Goal: Complete application form

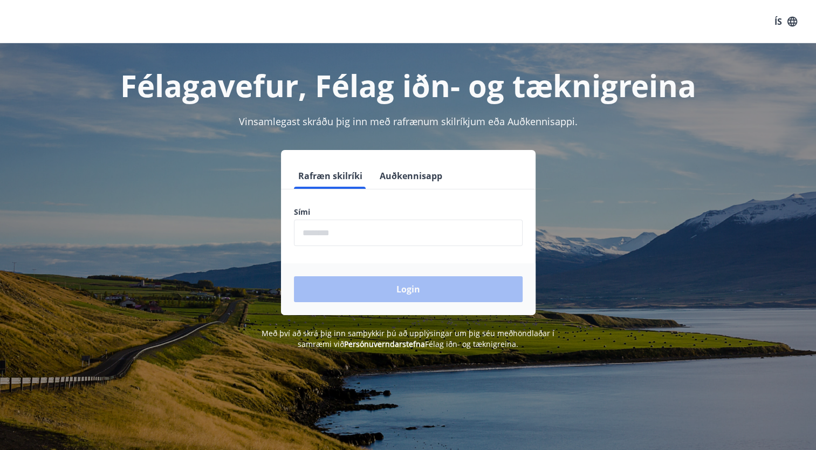
click at [426, 236] on input "phone" at bounding box center [408, 233] width 229 height 26
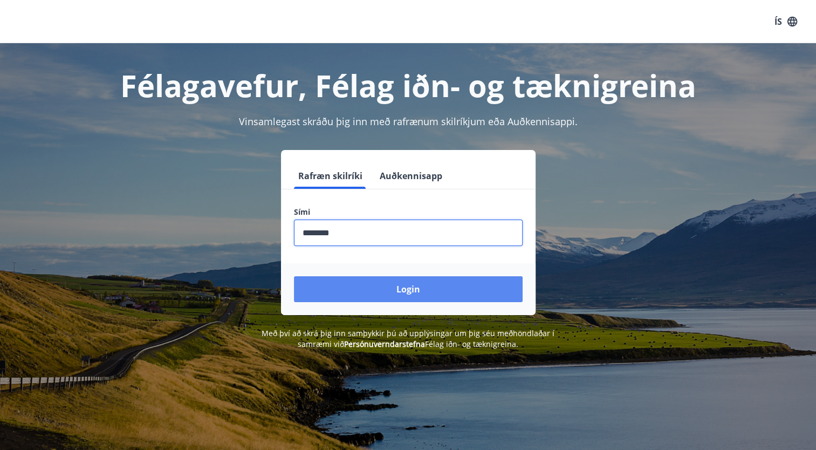
type input "********"
click at [443, 290] on button "Login" at bounding box center [408, 289] width 229 height 26
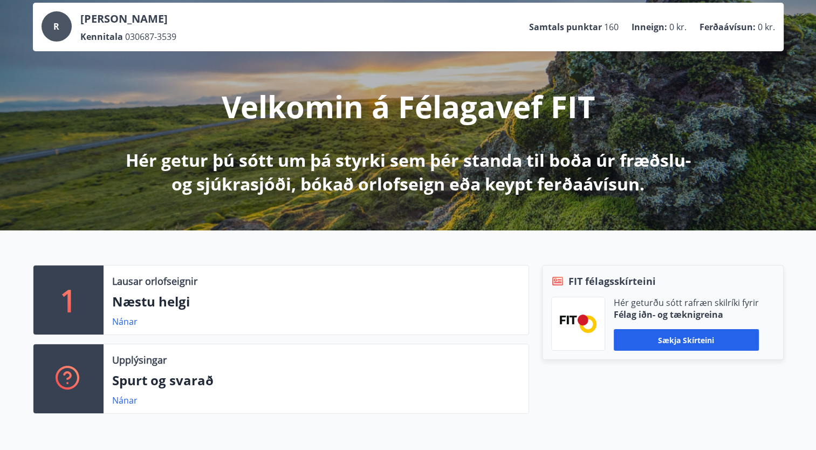
scroll to position [54, 0]
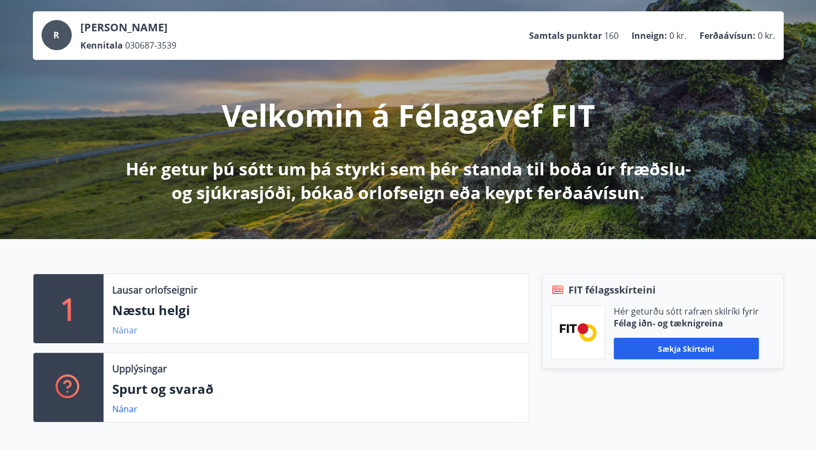
click at [129, 333] on link "Nánar" at bounding box center [124, 330] width 25 height 12
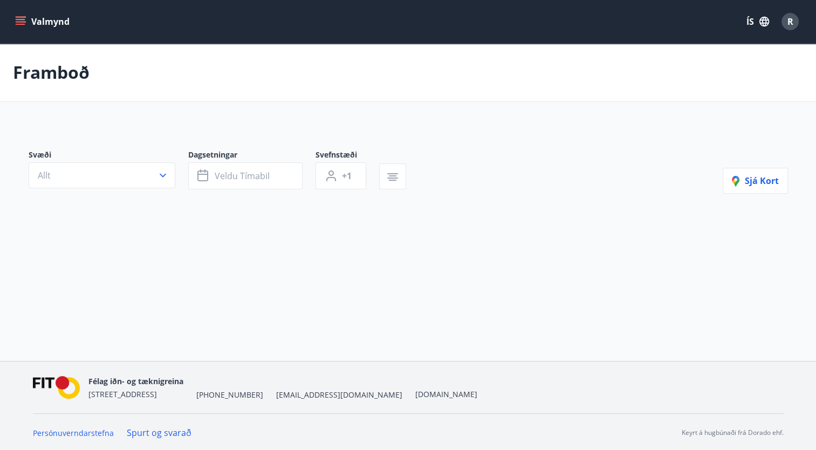
type input "*"
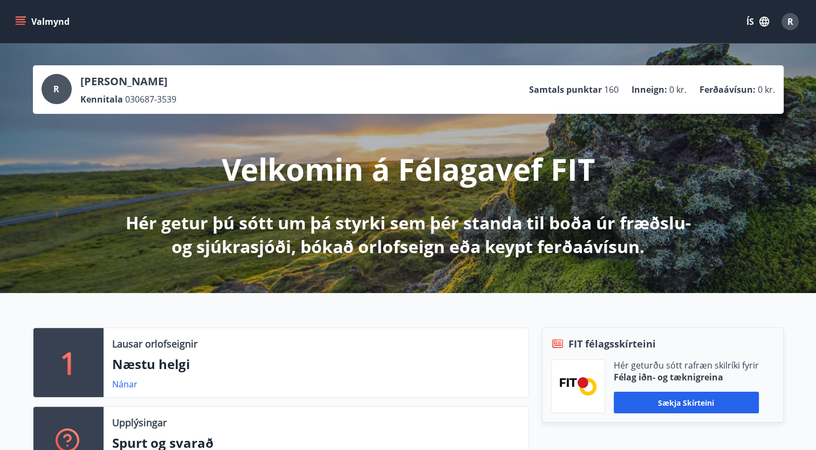
click at [794, 26] on div "R" at bounding box center [790, 21] width 17 height 17
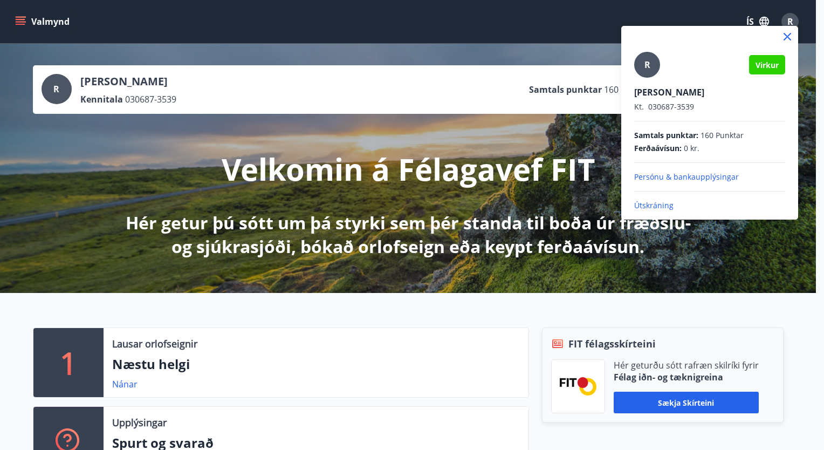
click at [795, 26] on div at bounding box center [710, 37] width 177 height 22
click at [51, 18] on div at bounding box center [412, 225] width 824 height 450
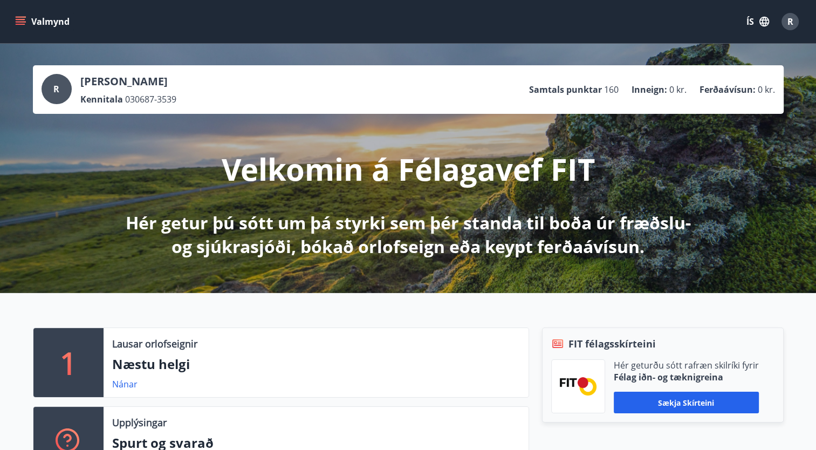
click at [18, 18] on icon "menu" at bounding box center [20, 21] width 11 height 11
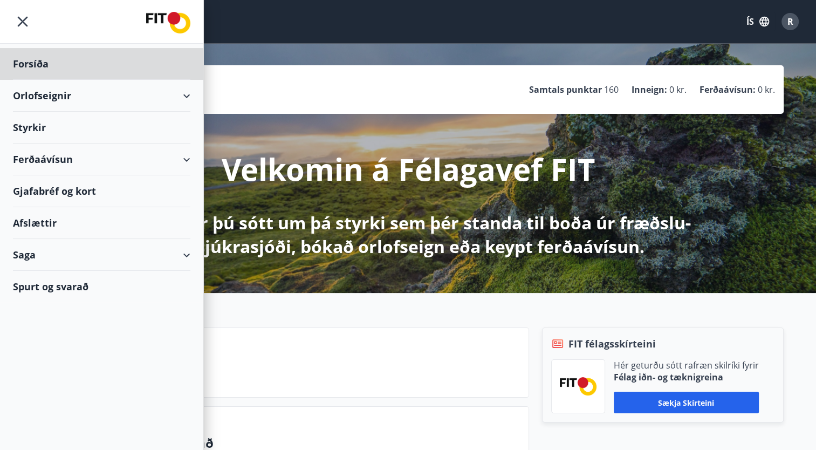
click at [95, 133] on div "Styrkir" at bounding box center [101, 128] width 177 height 32
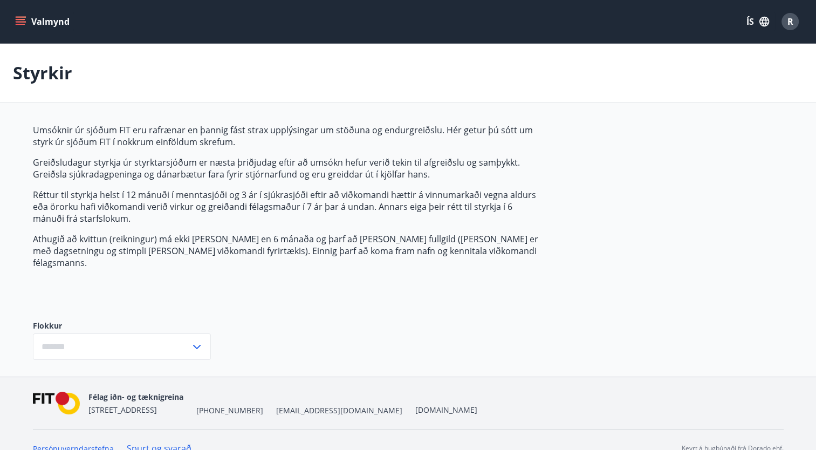
type input "***"
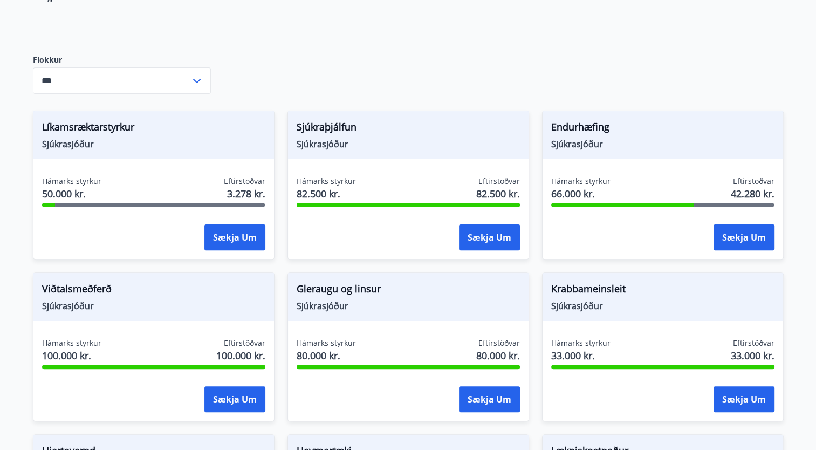
scroll to position [270, 0]
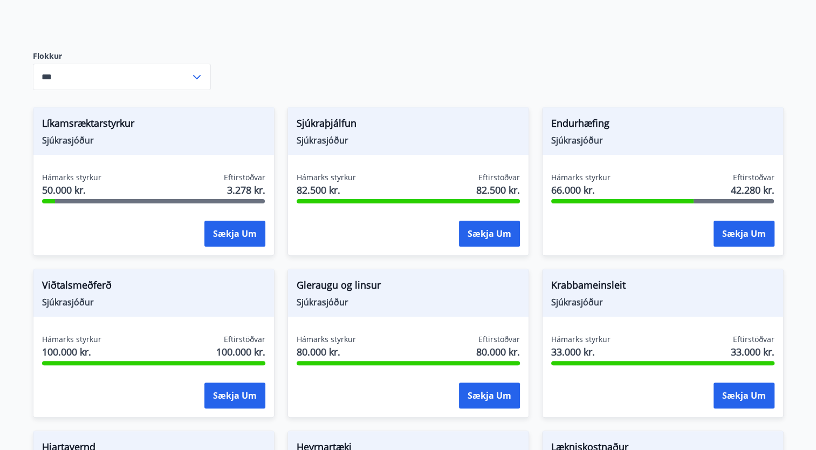
click at [313, 134] on span "Sjúkrasjóður" at bounding box center [408, 140] width 223 height 12
click at [330, 94] on div "Sjúkraþjálfun Sjúkrasjóður Hámarks styrkur 82.500 kr. Eftirstöðvar 82.500 kr. S…" at bounding box center [402, 175] width 255 height 162
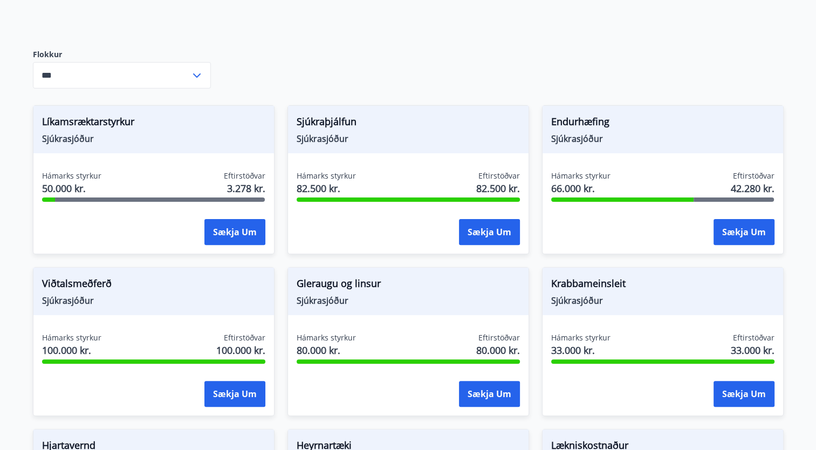
scroll to position [216, 0]
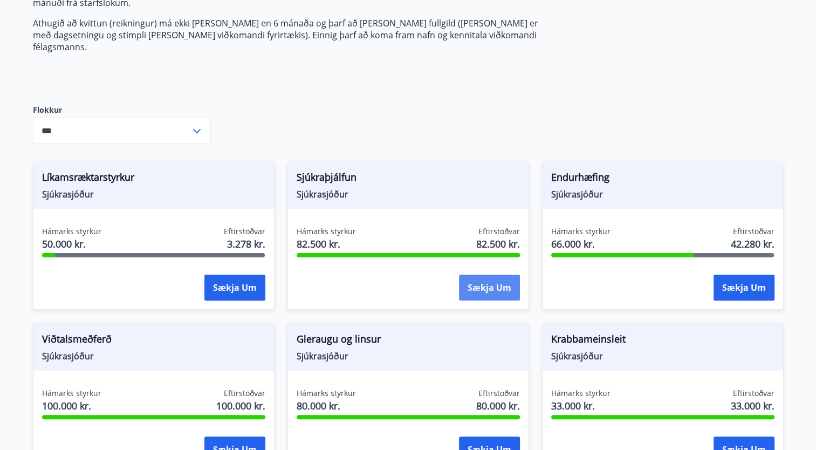
click at [472, 275] on button "Sækja um" at bounding box center [489, 288] width 61 height 26
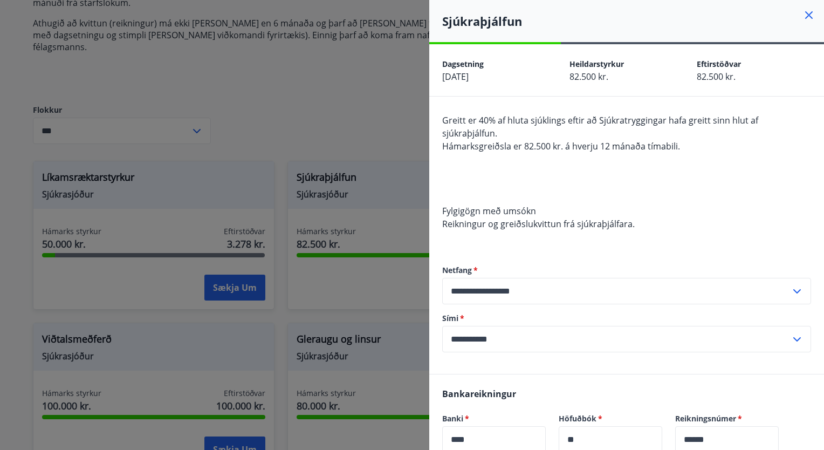
click at [408, 110] on div at bounding box center [412, 225] width 824 height 450
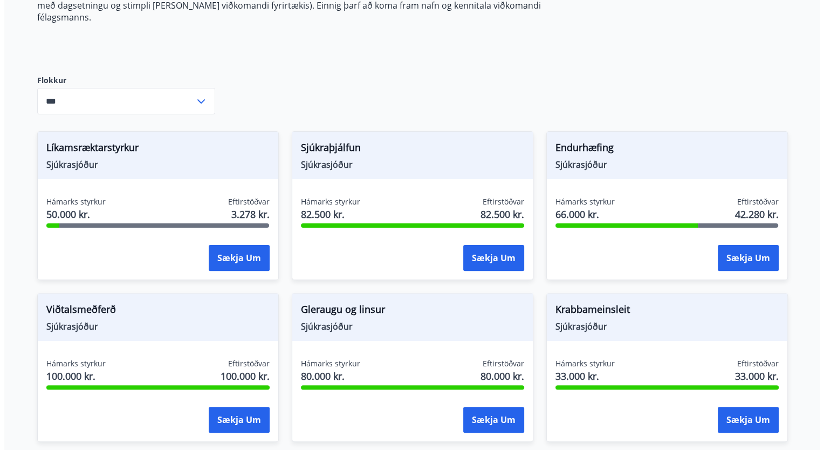
scroll to position [324, 0]
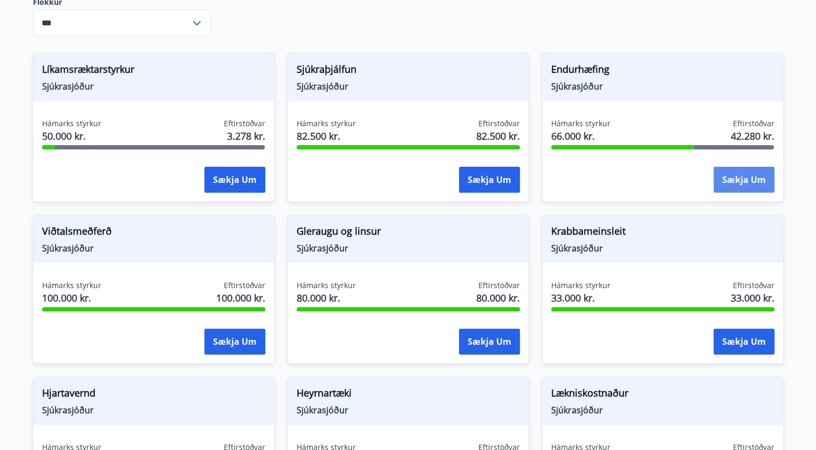
click at [749, 174] on button "Sækja um" at bounding box center [744, 180] width 61 height 26
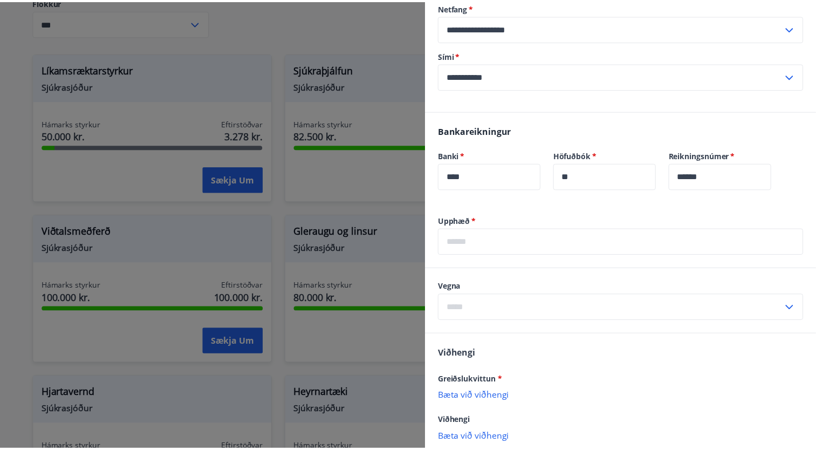
scroll to position [270, 0]
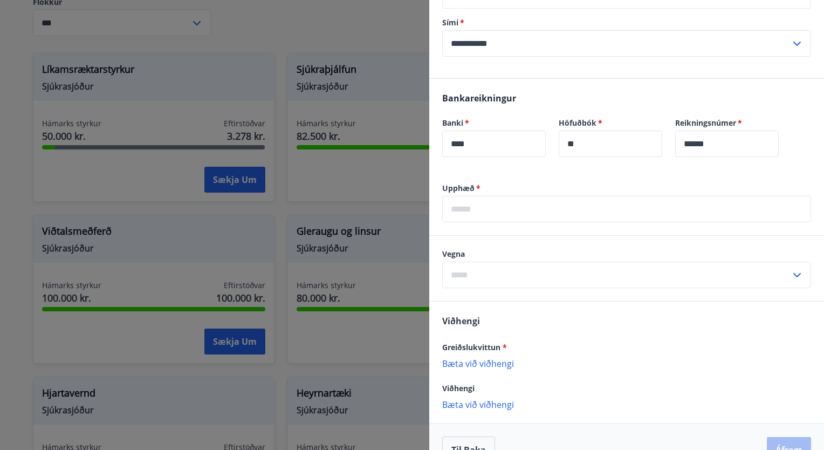
click at [418, 96] on div at bounding box center [412, 225] width 824 height 450
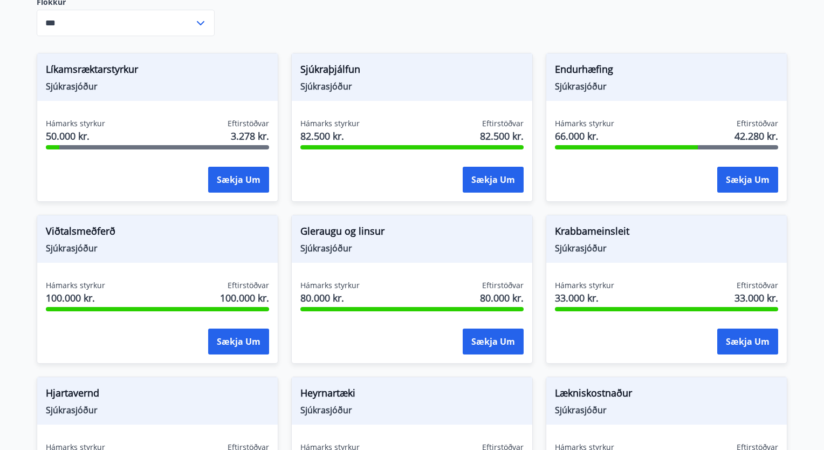
scroll to position [0, 0]
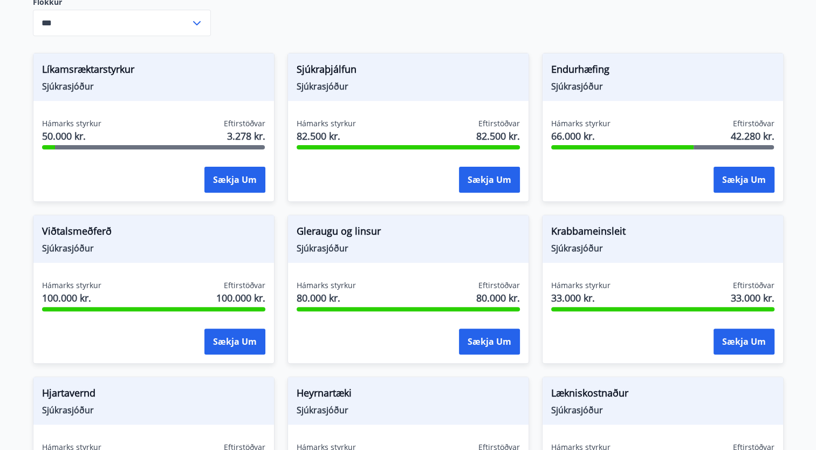
click at [131, 248] on div "Viðtalsmeðferð Sjúkrasjóður" at bounding box center [153, 238] width 241 height 47
click at [244, 336] on button "Sækja um" at bounding box center [234, 342] width 61 height 26
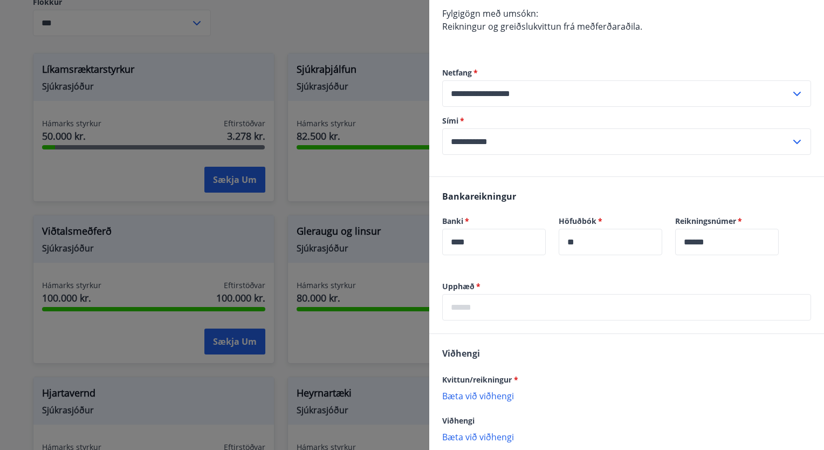
scroll to position [308, 0]
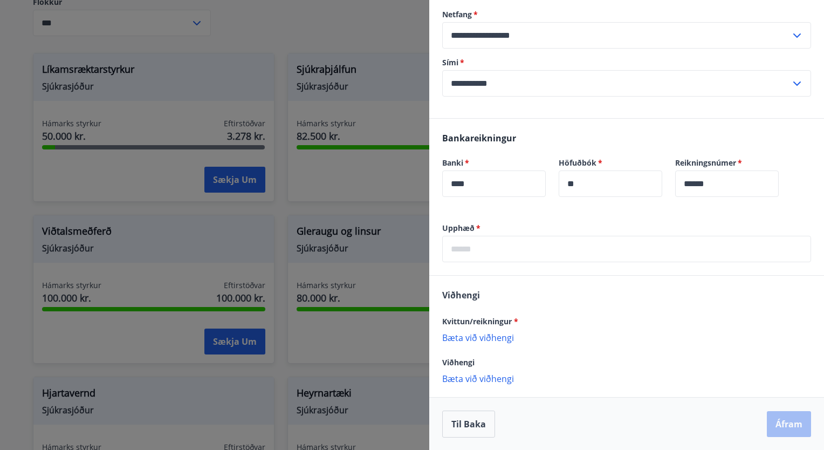
click at [524, 241] on input "text" at bounding box center [626, 249] width 369 height 26
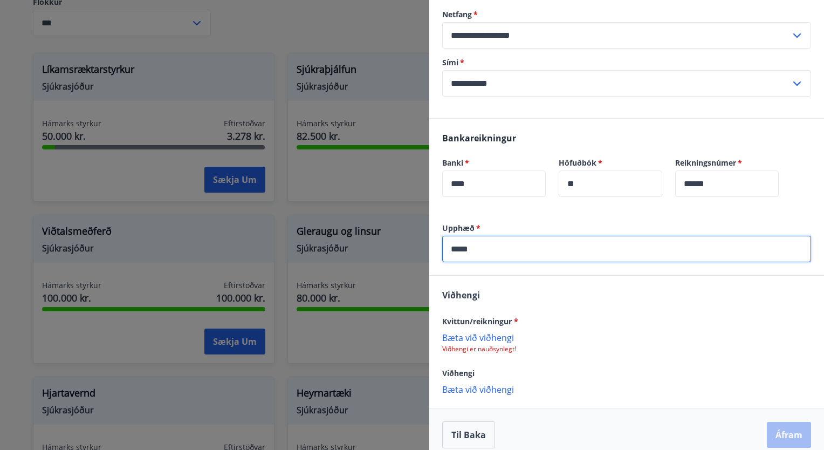
type input "*****"
click at [521, 292] on div "Viðhengi Kvittun/reikningur * Bæta við viðhengi Viðhengi er nauðsynlegt! Viðhen…" at bounding box center [626, 342] width 395 height 132
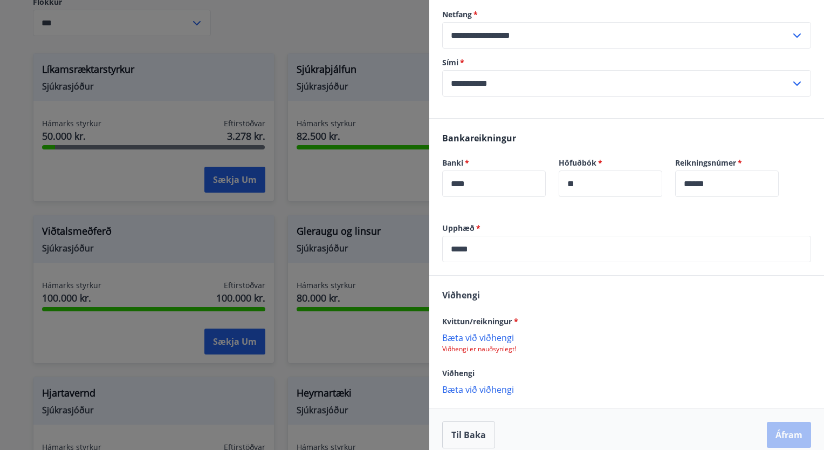
click at [487, 332] on p "Bæta við viðhengi" at bounding box center [626, 337] width 369 height 11
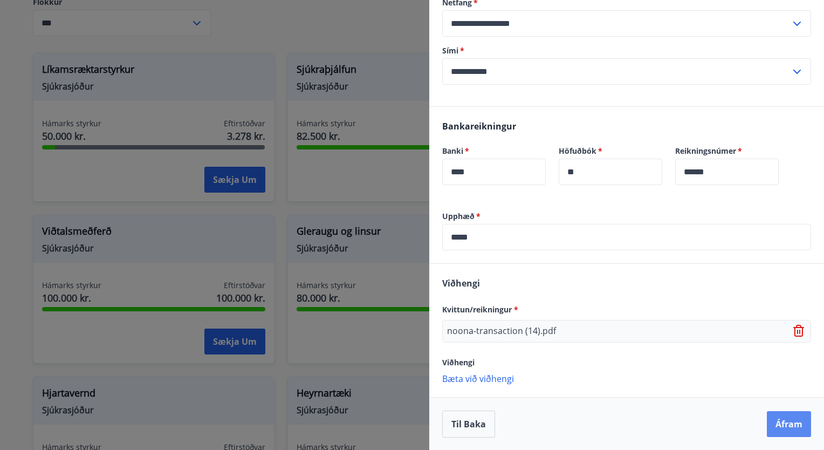
click at [769, 421] on button "Áfram" at bounding box center [789, 424] width 44 height 26
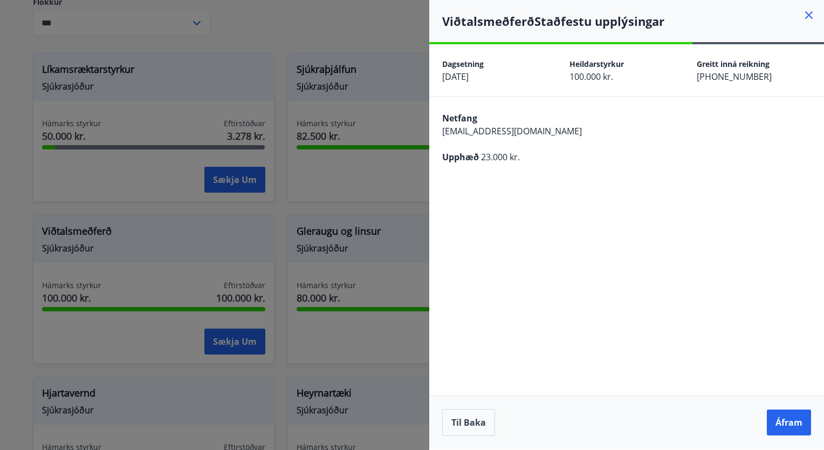
click at [769, 421] on button "Áfram" at bounding box center [789, 422] width 44 height 26
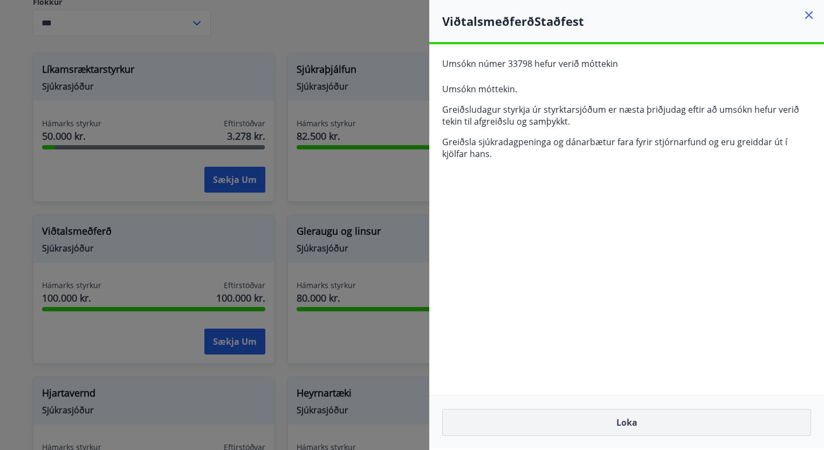
click at [641, 426] on button "Loka" at bounding box center [626, 422] width 369 height 27
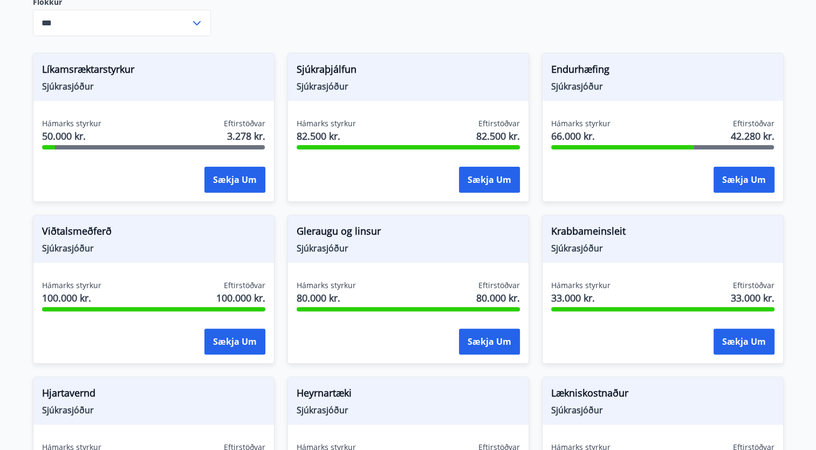
click at [534, 40] on div "Endurhæfing Sjúkrasjóður Hámarks styrkur 66.000 kr. Eftirstöðvar 42.280 kr. Sæk…" at bounding box center [656, 121] width 255 height 162
click at [725, 170] on button "Sækja um" at bounding box center [744, 180] width 61 height 26
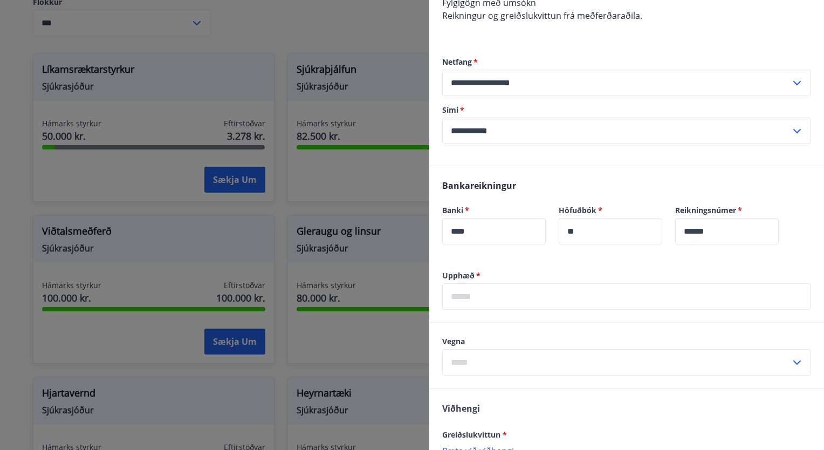
scroll to position [216, 0]
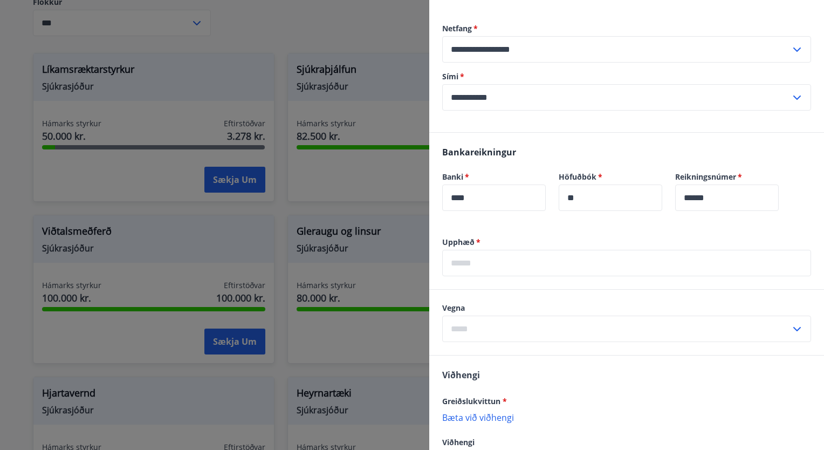
click at [512, 268] on input "text" at bounding box center [626, 263] width 369 height 26
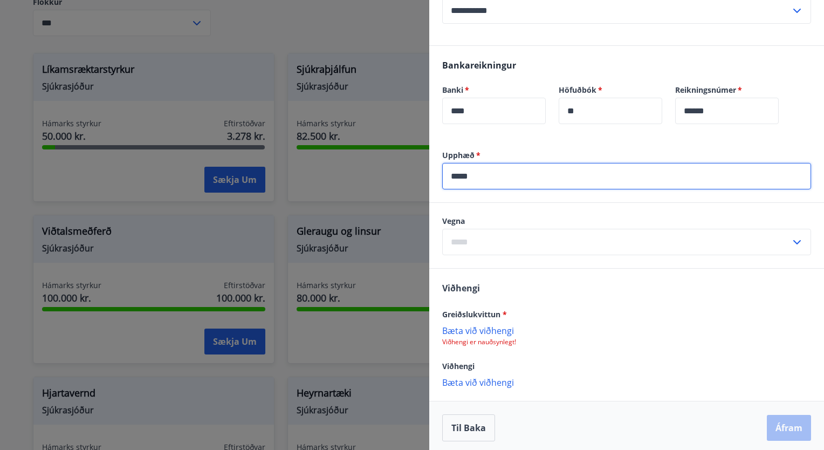
scroll to position [306, 0]
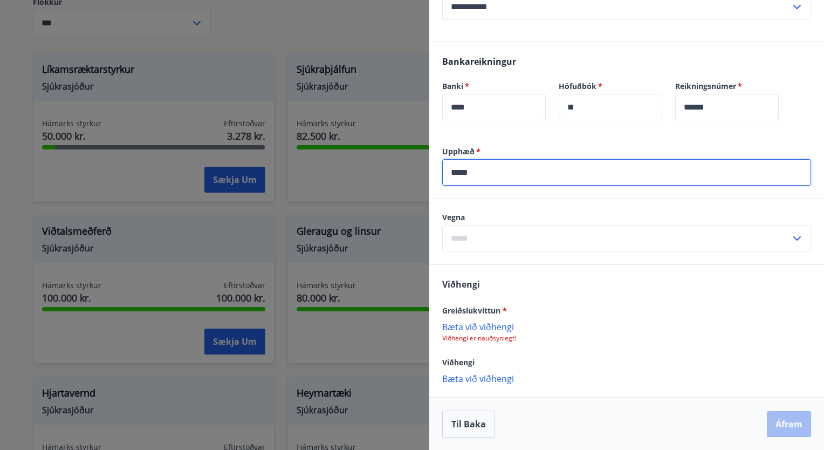
type input "*****"
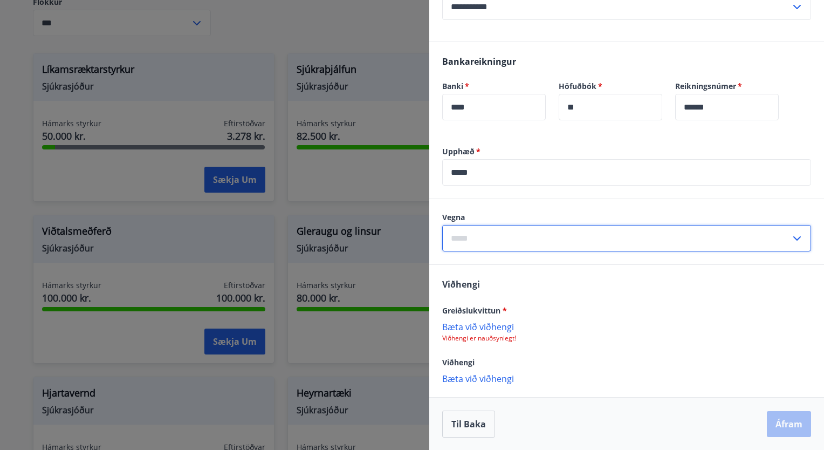
click at [498, 240] on input "text" at bounding box center [616, 238] width 349 height 26
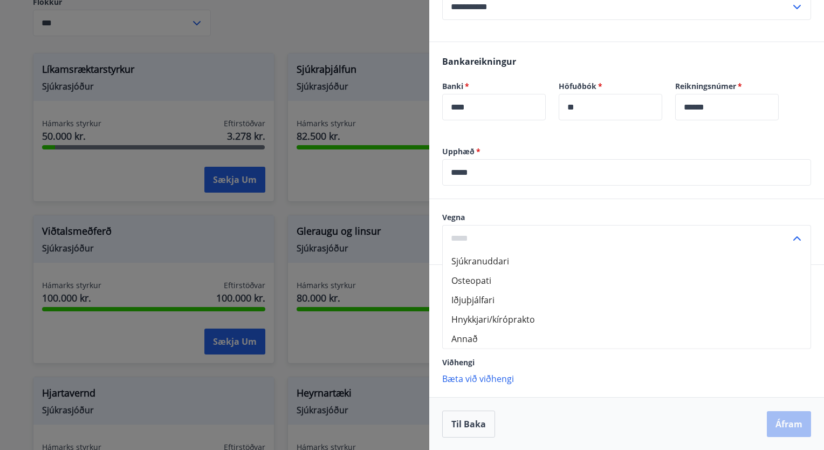
click at [522, 319] on li "Hnykkjari/kíróprakto" at bounding box center [627, 319] width 368 height 19
type input "**********"
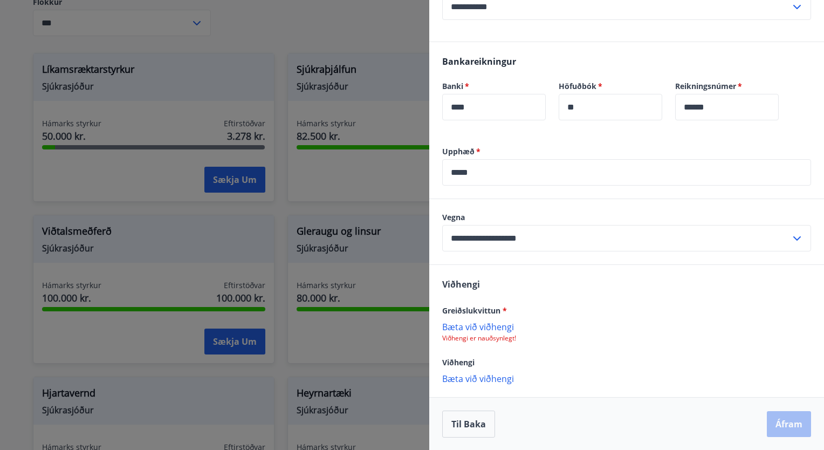
click at [503, 258] on div "**********" at bounding box center [626, 231] width 395 height 65
click at [492, 328] on p "Bæta við viðhengi" at bounding box center [626, 326] width 369 height 11
click at [473, 384] on p "Bæta við viðhengi" at bounding box center [626, 378] width 369 height 11
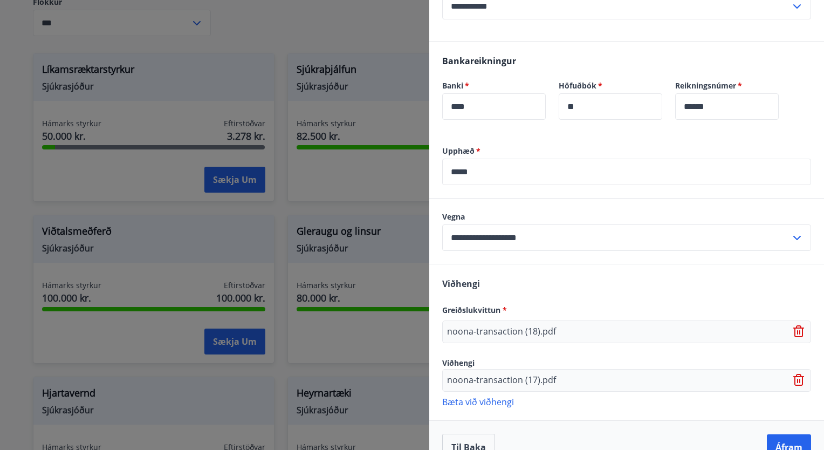
click at [488, 398] on p "Bæta við viðhengi" at bounding box center [626, 401] width 369 height 11
click at [507, 429] on p "Bæta við viðhengi" at bounding box center [626, 428] width 369 height 11
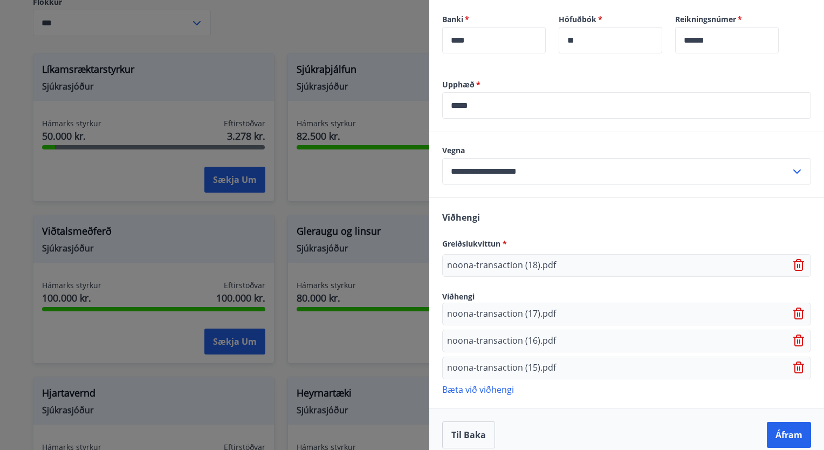
scroll to position [383, 0]
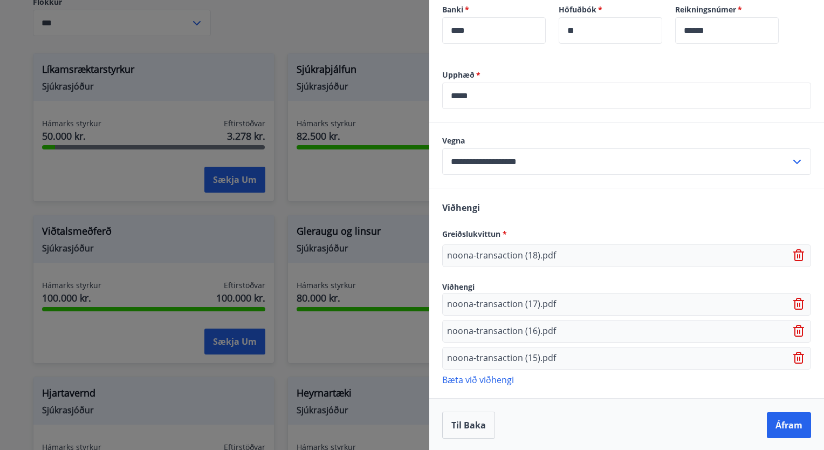
click at [494, 380] on p "Bæta við viðhengi" at bounding box center [626, 379] width 369 height 11
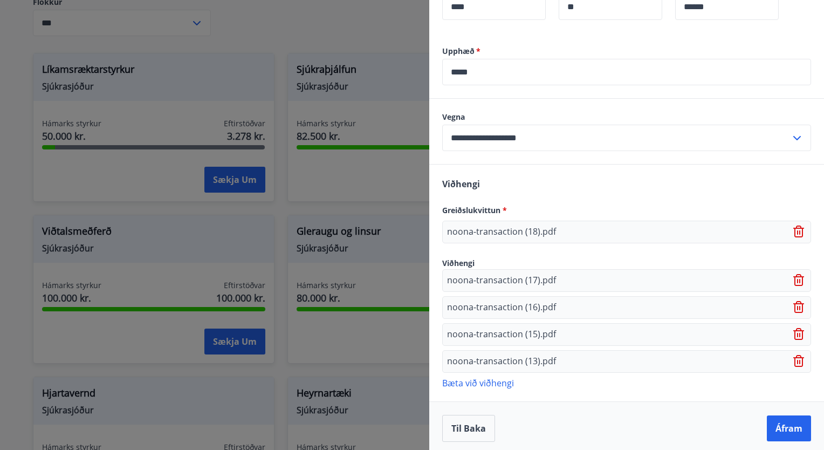
scroll to position [410, 0]
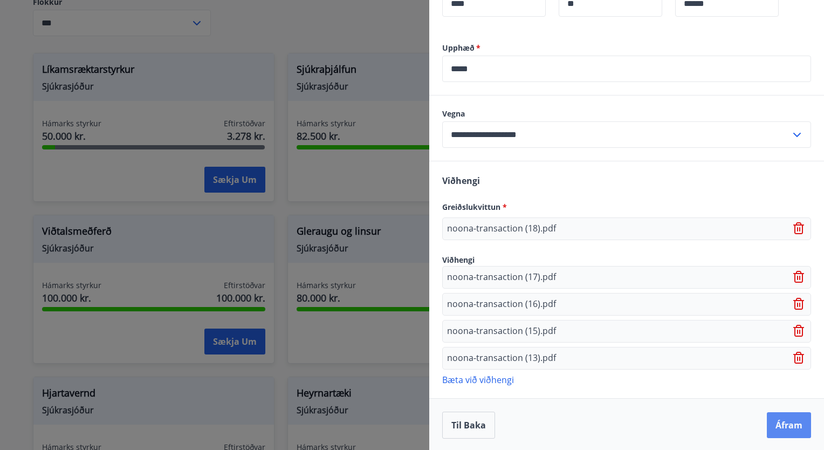
click at [788, 426] on button "Áfram" at bounding box center [789, 425] width 44 height 26
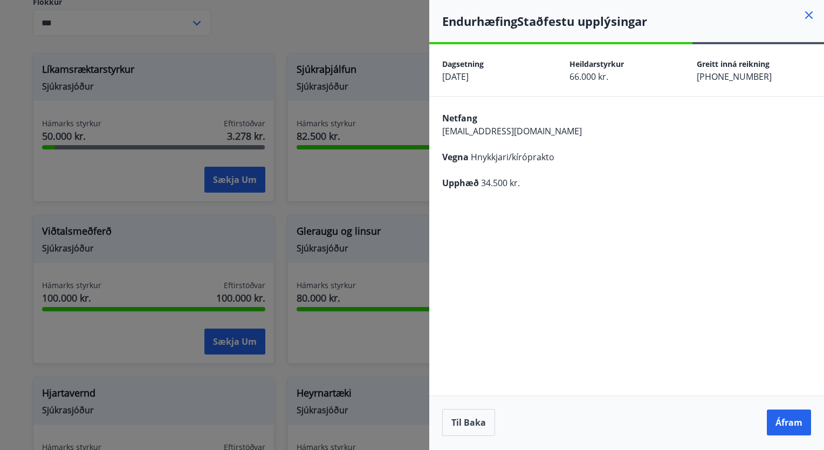
scroll to position [0, 0]
click at [790, 428] on button "Áfram" at bounding box center [789, 422] width 44 height 26
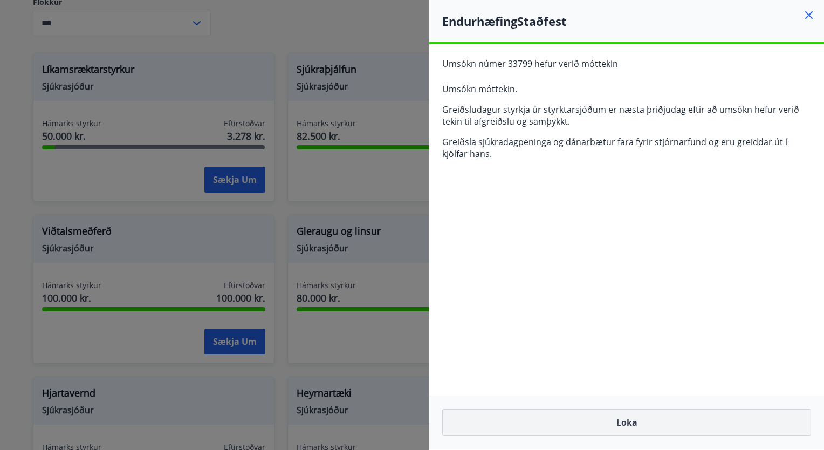
click at [650, 426] on button "Loka" at bounding box center [626, 422] width 369 height 27
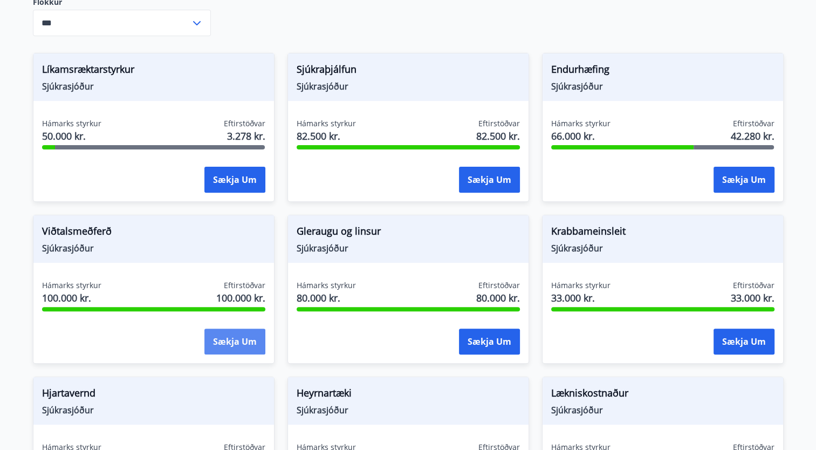
click at [220, 329] on button "Sækja um" at bounding box center [234, 342] width 61 height 26
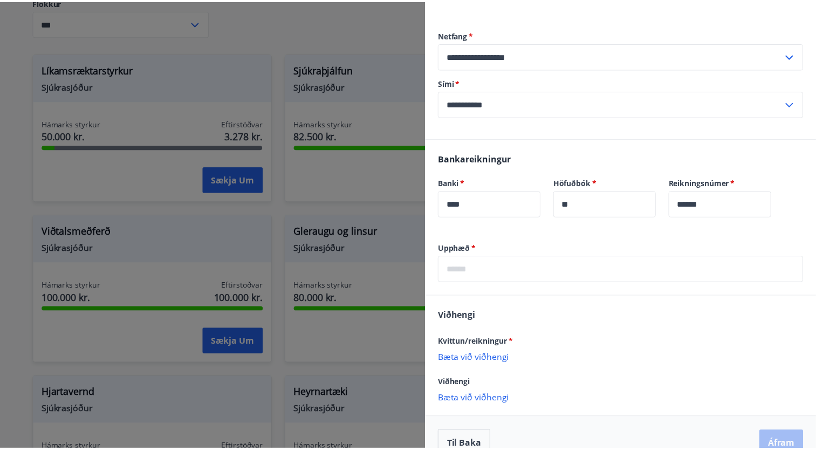
scroll to position [286, 0]
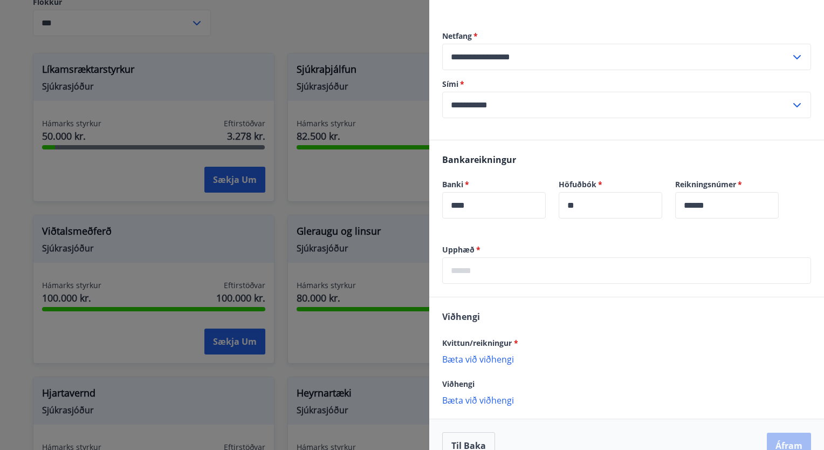
click at [223, 31] on div at bounding box center [412, 225] width 824 height 450
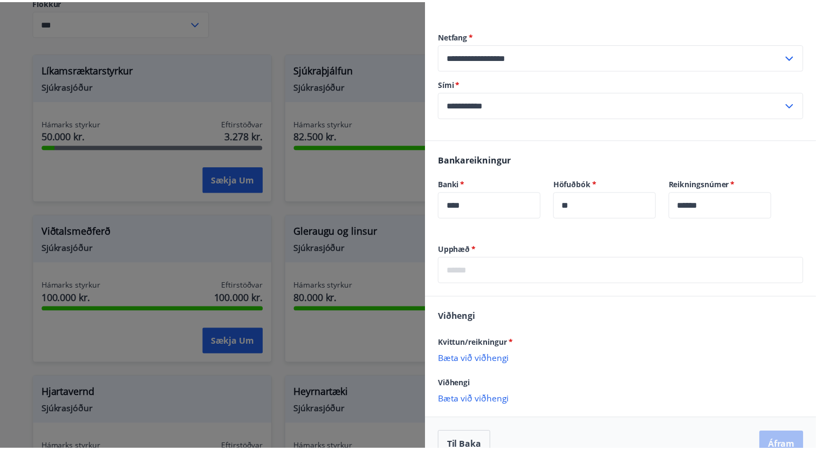
scroll to position [0, 0]
